Goal: Task Accomplishment & Management: Complete application form

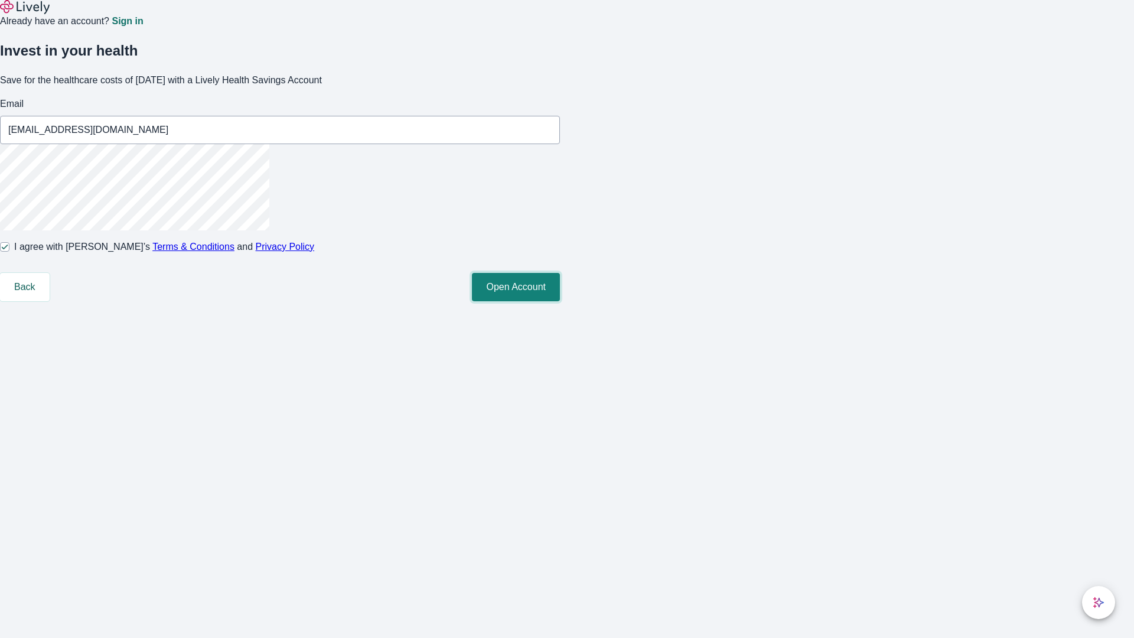
click at [560, 301] on button "Open Account" at bounding box center [516, 287] width 88 height 28
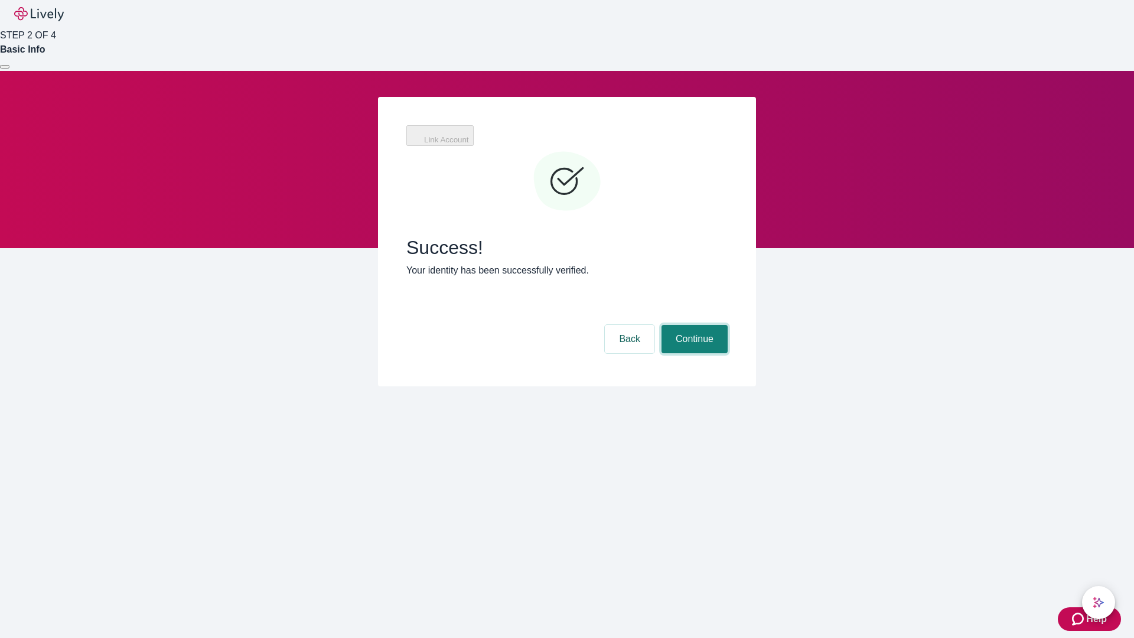
click at [693, 325] on button "Continue" at bounding box center [695, 339] width 66 height 28
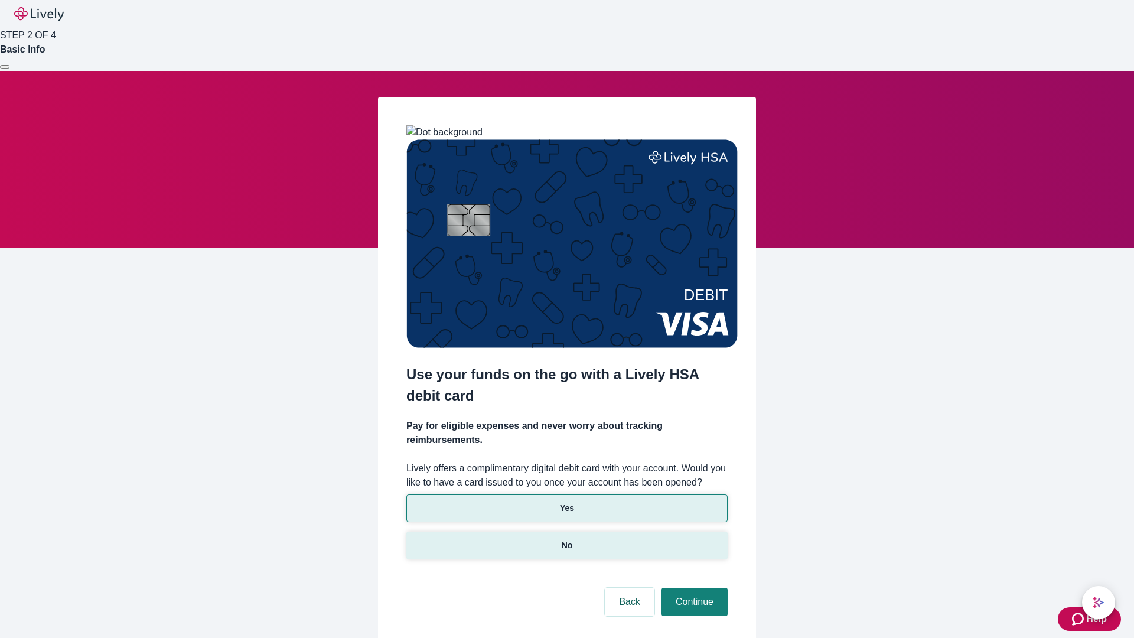
click at [566, 539] on p "No" at bounding box center [567, 545] width 11 height 12
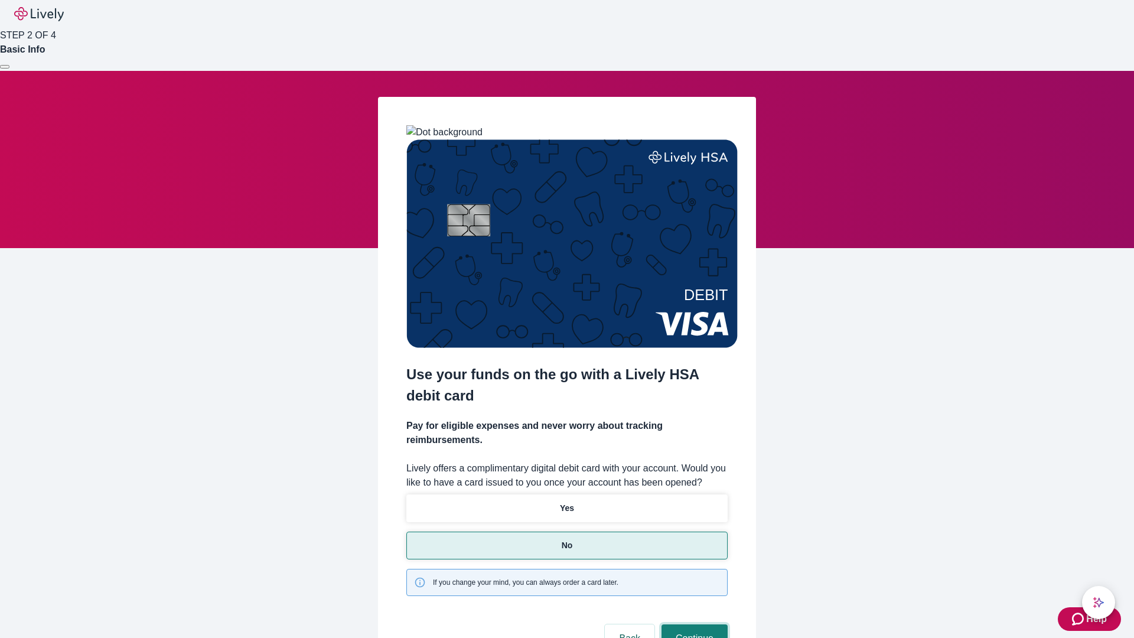
click at [693, 624] on button "Continue" at bounding box center [695, 638] width 66 height 28
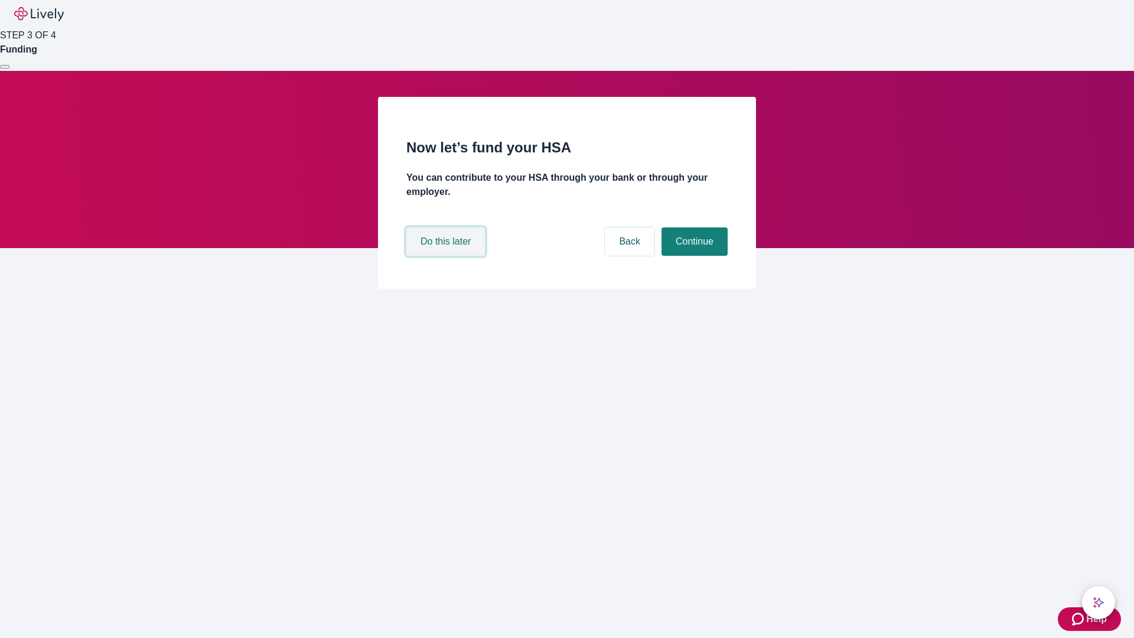
click at [447, 256] on button "Do this later" at bounding box center [445, 241] width 79 height 28
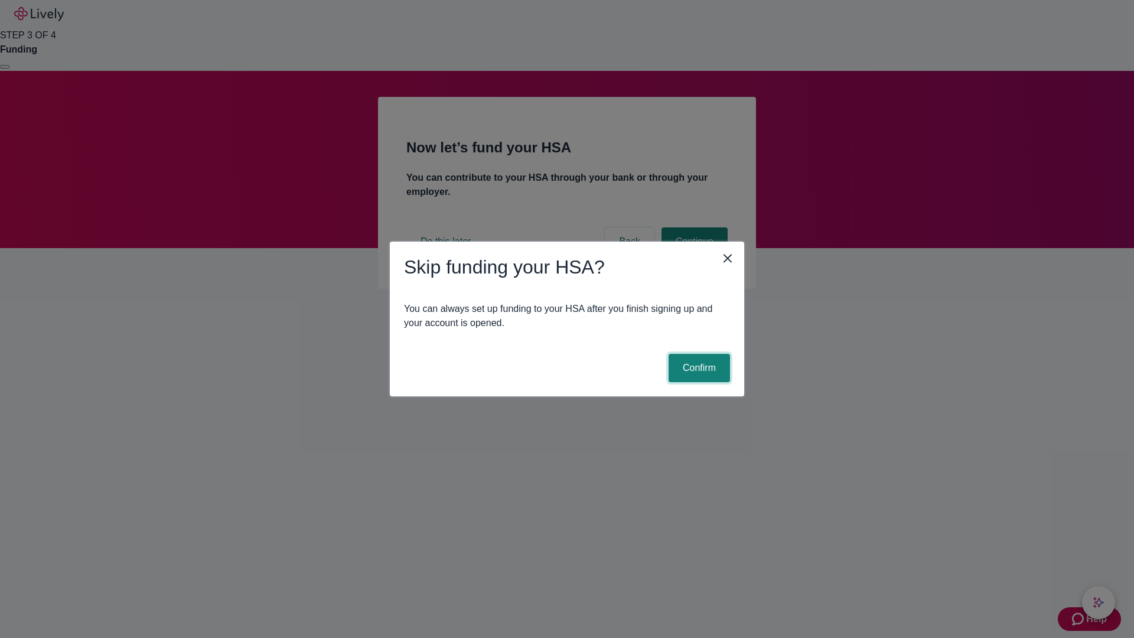
click at [698, 368] on button "Confirm" at bounding box center [699, 368] width 61 height 28
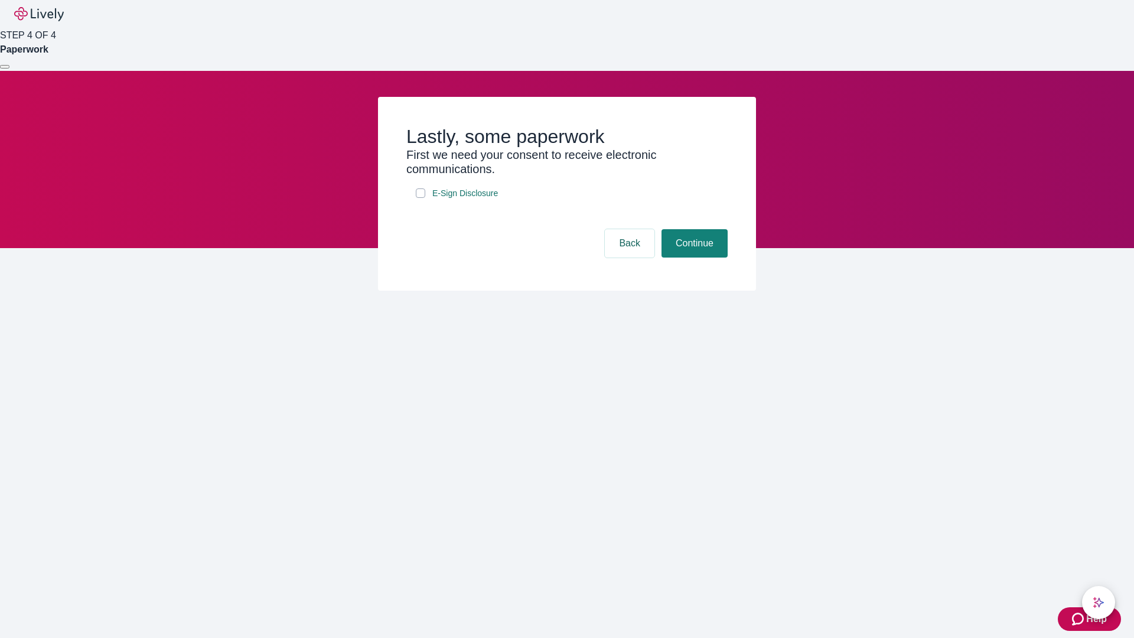
click at [421, 198] on input "E-Sign Disclosure" at bounding box center [420, 192] width 9 height 9
checkbox input "true"
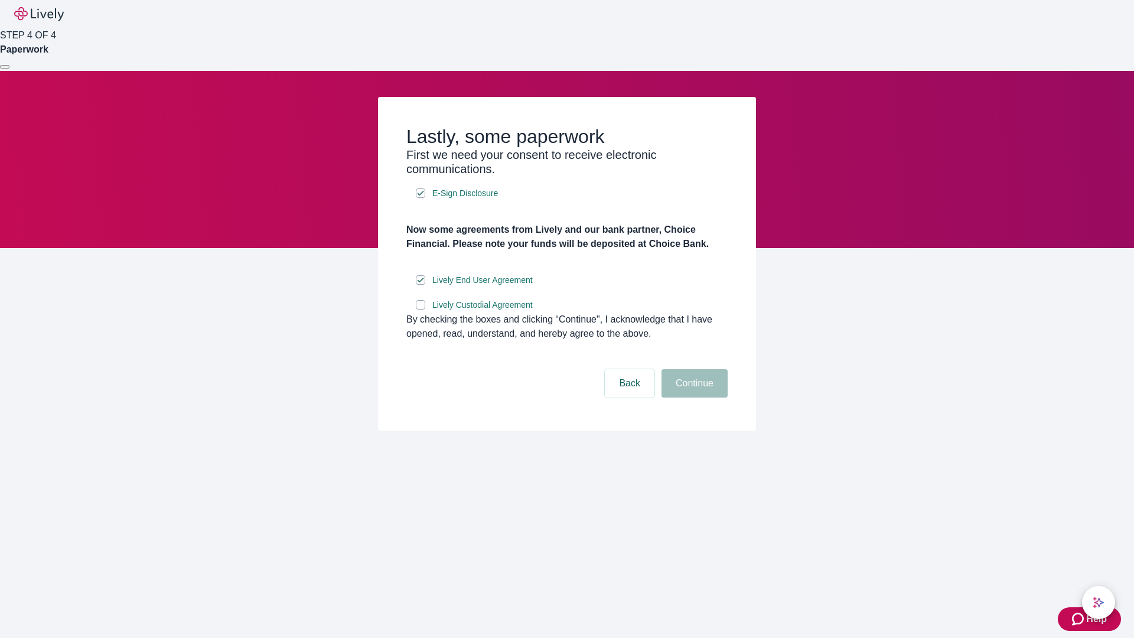
click at [421, 309] on input "Lively Custodial Agreement" at bounding box center [420, 304] width 9 height 9
checkbox input "true"
click at [693, 398] on button "Continue" at bounding box center [695, 383] width 66 height 28
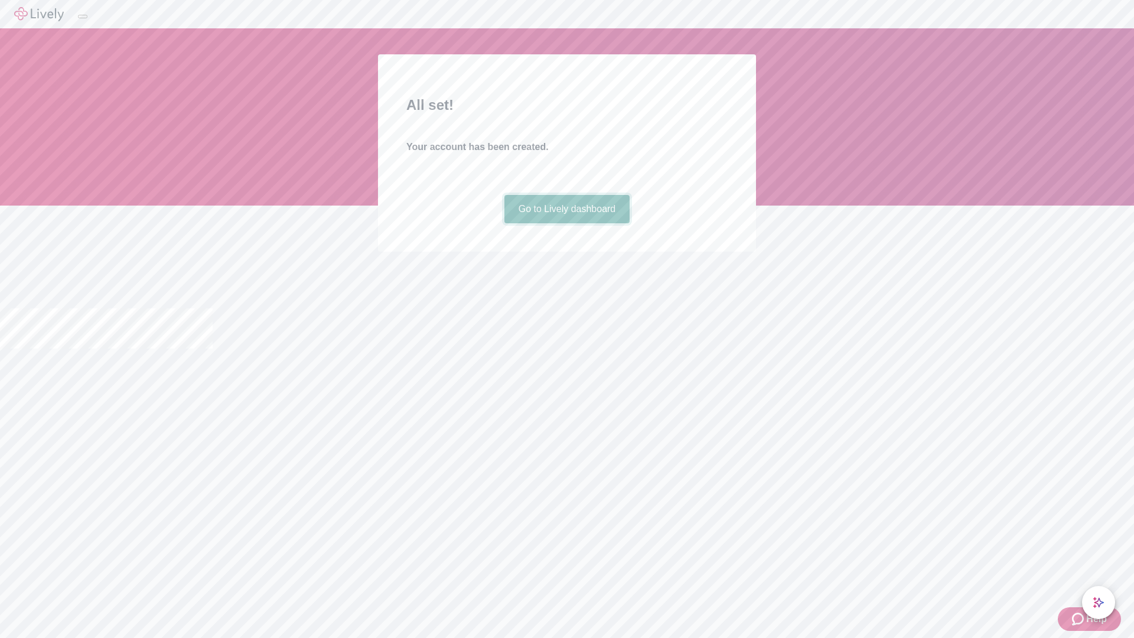
click at [566, 223] on link "Go to Lively dashboard" at bounding box center [567, 209] width 126 height 28
